Goal: Task Accomplishment & Management: Manage account settings

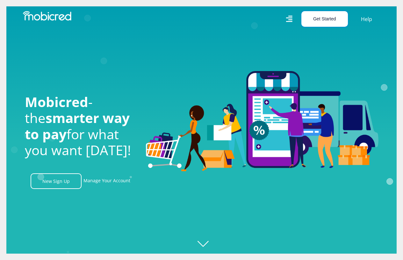
drag, startPoint x: 325, startPoint y: 22, endPoint x: 299, endPoint y: 13, distance: 27.6
click at [325, 22] on button "Get Started" at bounding box center [324, 19] width 47 height 16
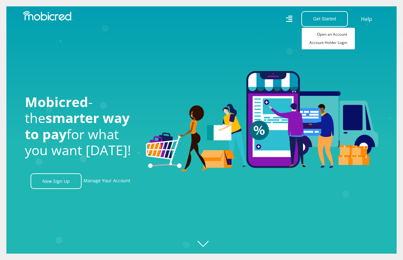
scroll to position [0, 1089]
click at [324, 43] on link "Account Holder Login" at bounding box center [328, 43] width 53 height 8
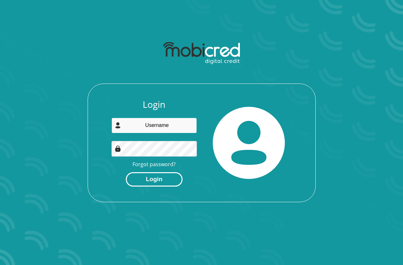
type input "ChumisekaC@rcsgroup.co.za"
click at [163, 179] on button "Login" at bounding box center [154, 179] width 57 height 14
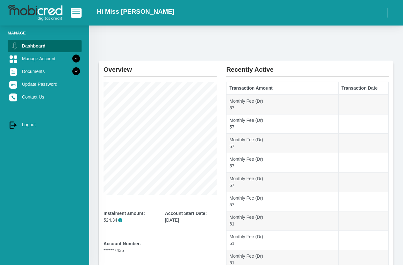
drag, startPoint x: 0, startPoint y: 0, endPoint x: 181, endPoint y: 17, distance: 182.0
click at [181, 17] on div "Hi Miss [PERSON_NAME]" at bounding box center [246, 12] width 314 height 19
